Goal: Task Accomplishment & Management: Complete application form

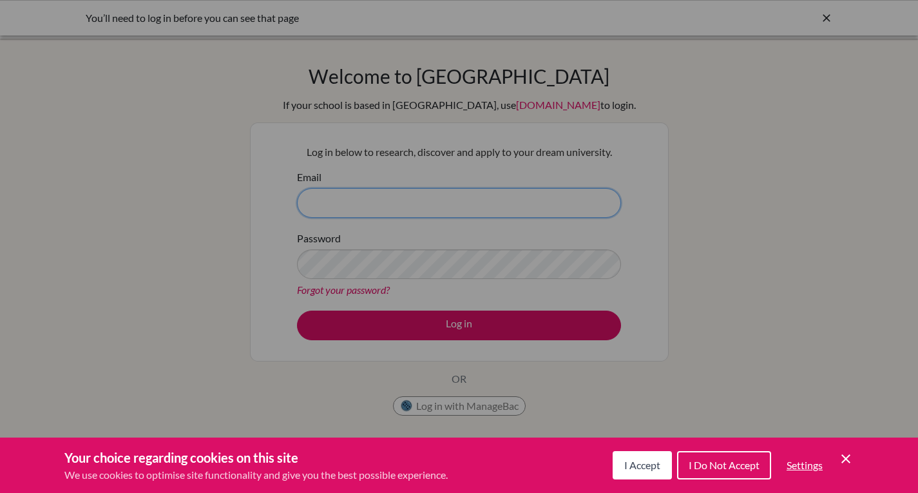
type input "[EMAIL_ADDRESS][DOMAIN_NAME]"
click at [322, 269] on div "Cookie Preferences" at bounding box center [459, 246] width 918 height 493
click at [362, 317] on div "Cookie Preferences" at bounding box center [459, 246] width 918 height 493
click at [376, 336] on div "Cookie Preferences" at bounding box center [459, 246] width 918 height 493
click at [661, 460] on button "I Accept" at bounding box center [642, 465] width 59 height 28
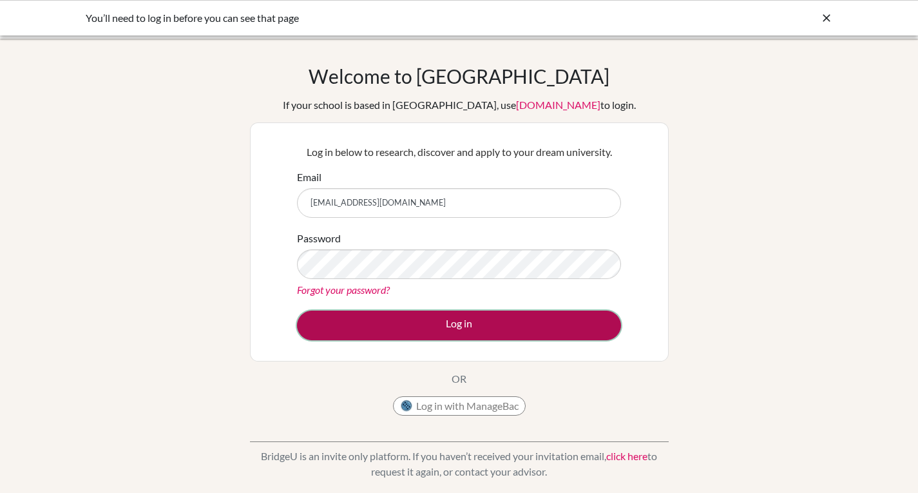
click at [519, 329] on button "Log in" at bounding box center [459, 326] width 324 height 30
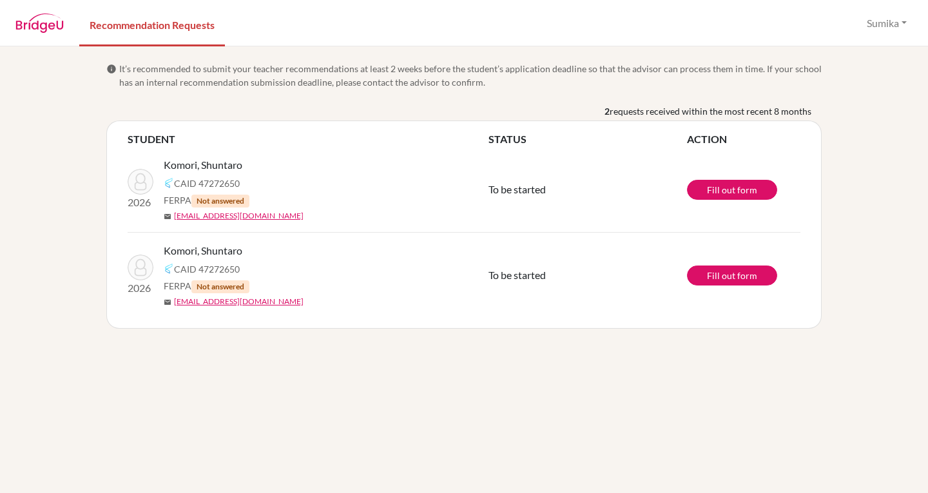
click at [80, 221] on div "info It’s recommended to submit your teacher recommendations at least 2 weeks b…" at bounding box center [464, 269] width 928 height 447
click at [733, 195] on link "Fill out form" at bounding box center [732, 190] width 90 height 20
